Goal: Information Seeking & Learning: Compare options

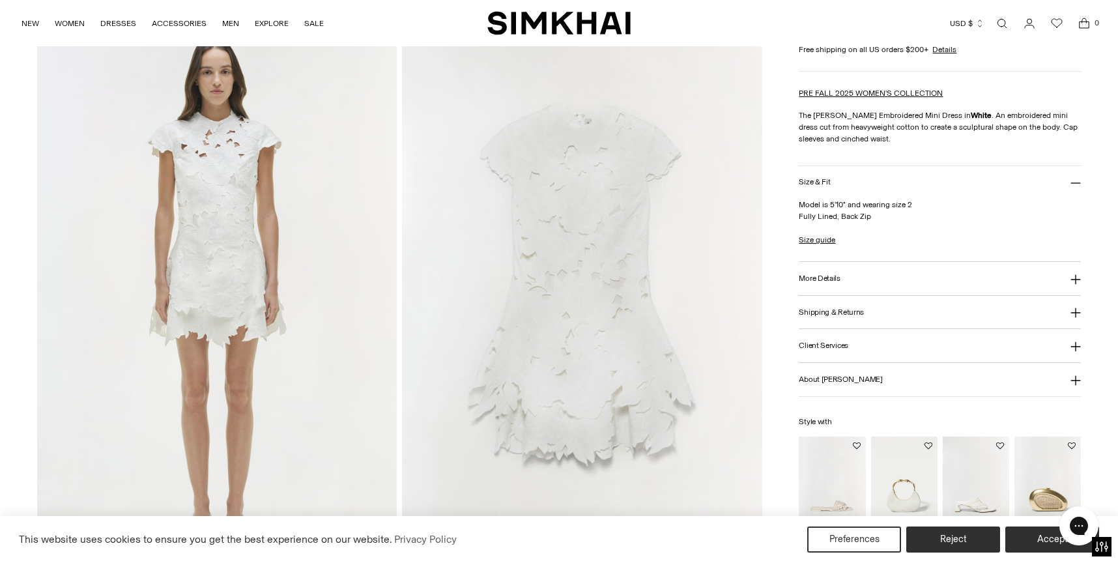
scroll to position [1158, 0]
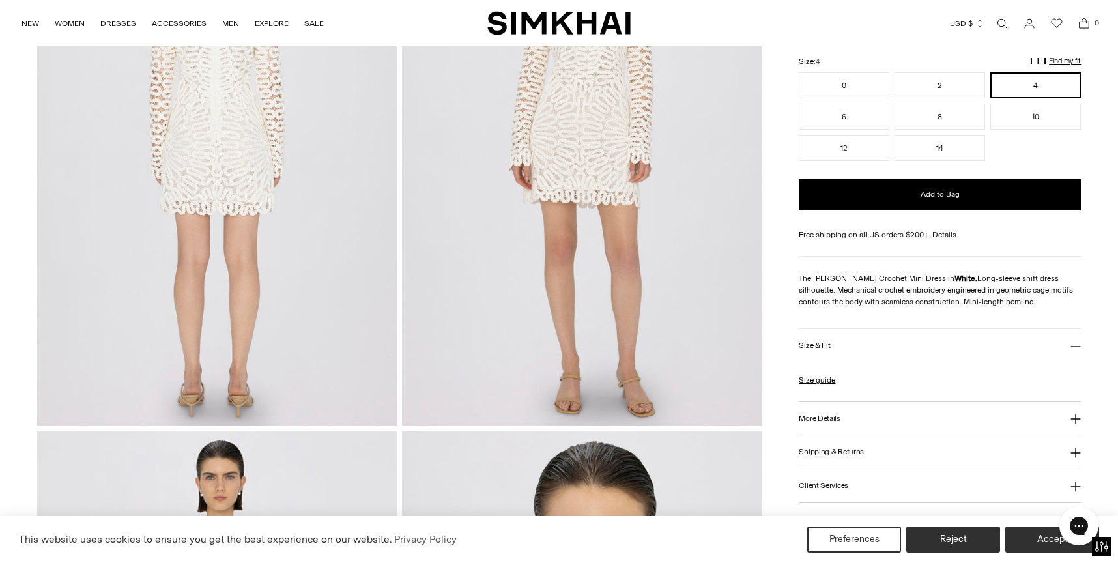
scroll to position [759, 0]
